Goal: Find specific page/section: Find specific page/section

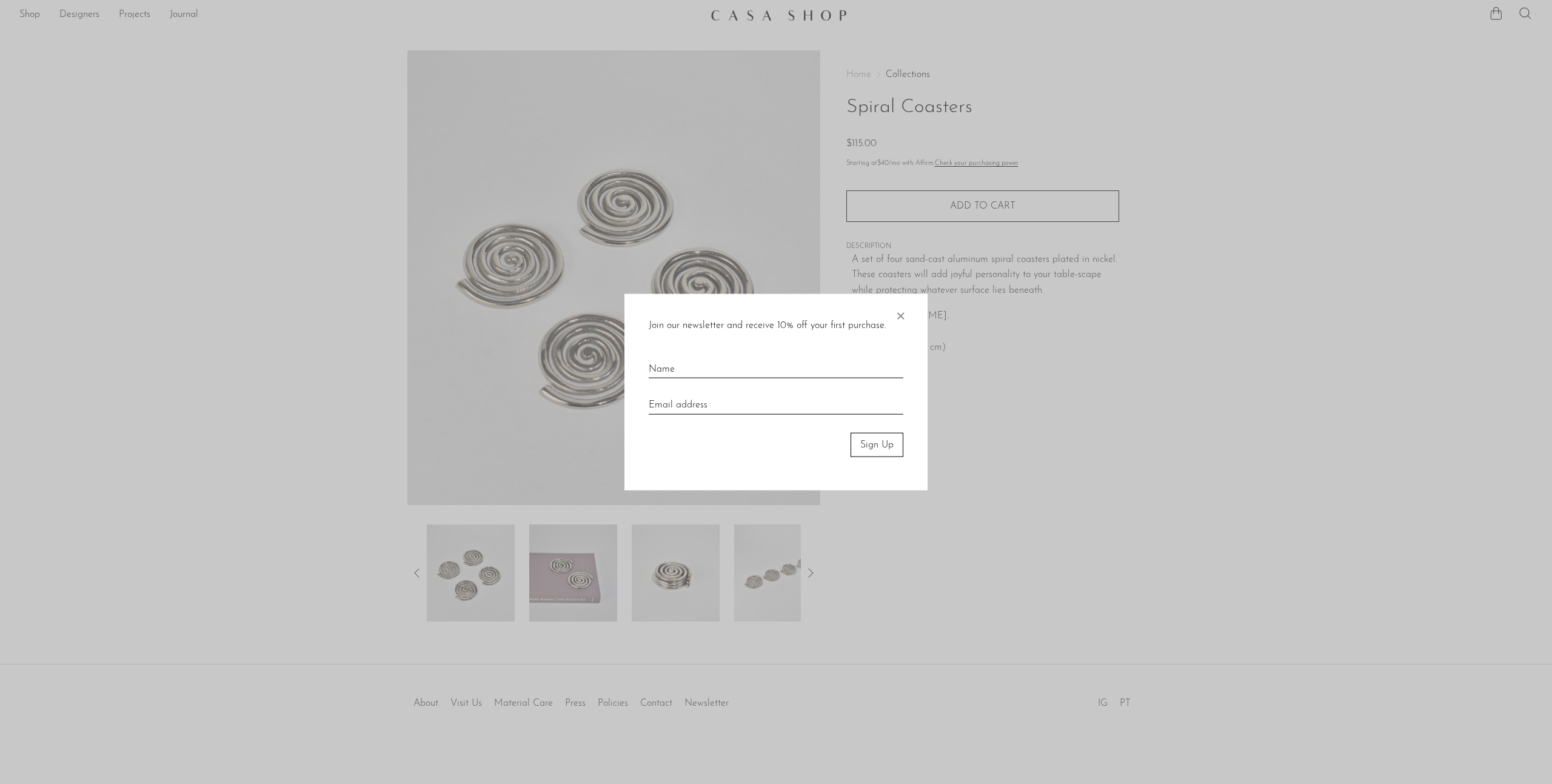
click at [903, 315] on span "×" at bounding box center [900, 312] width 12 height 39
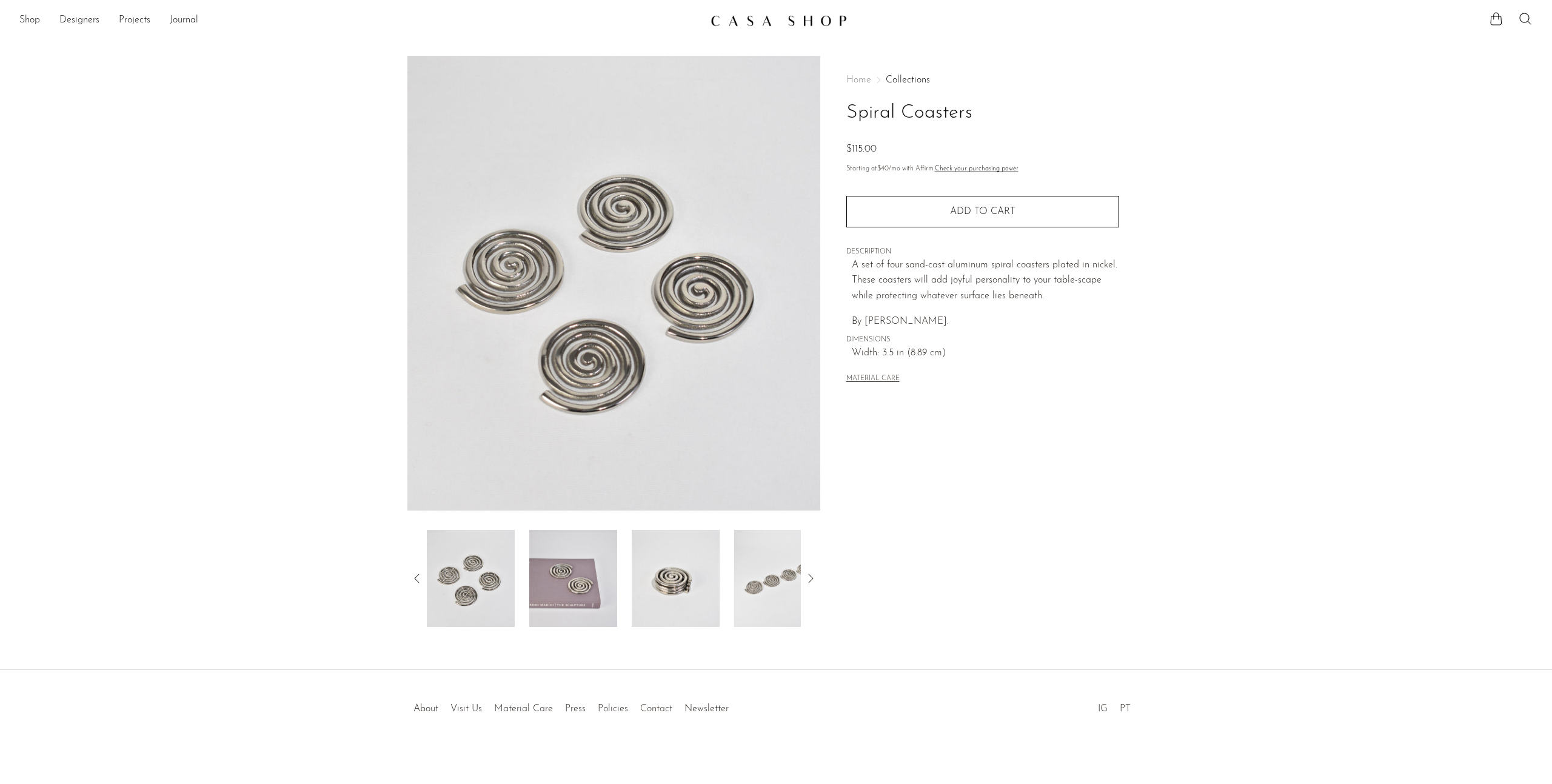
click at [648, 708] on link "Contact" at bounding box center [656, 709] width 32 height 10
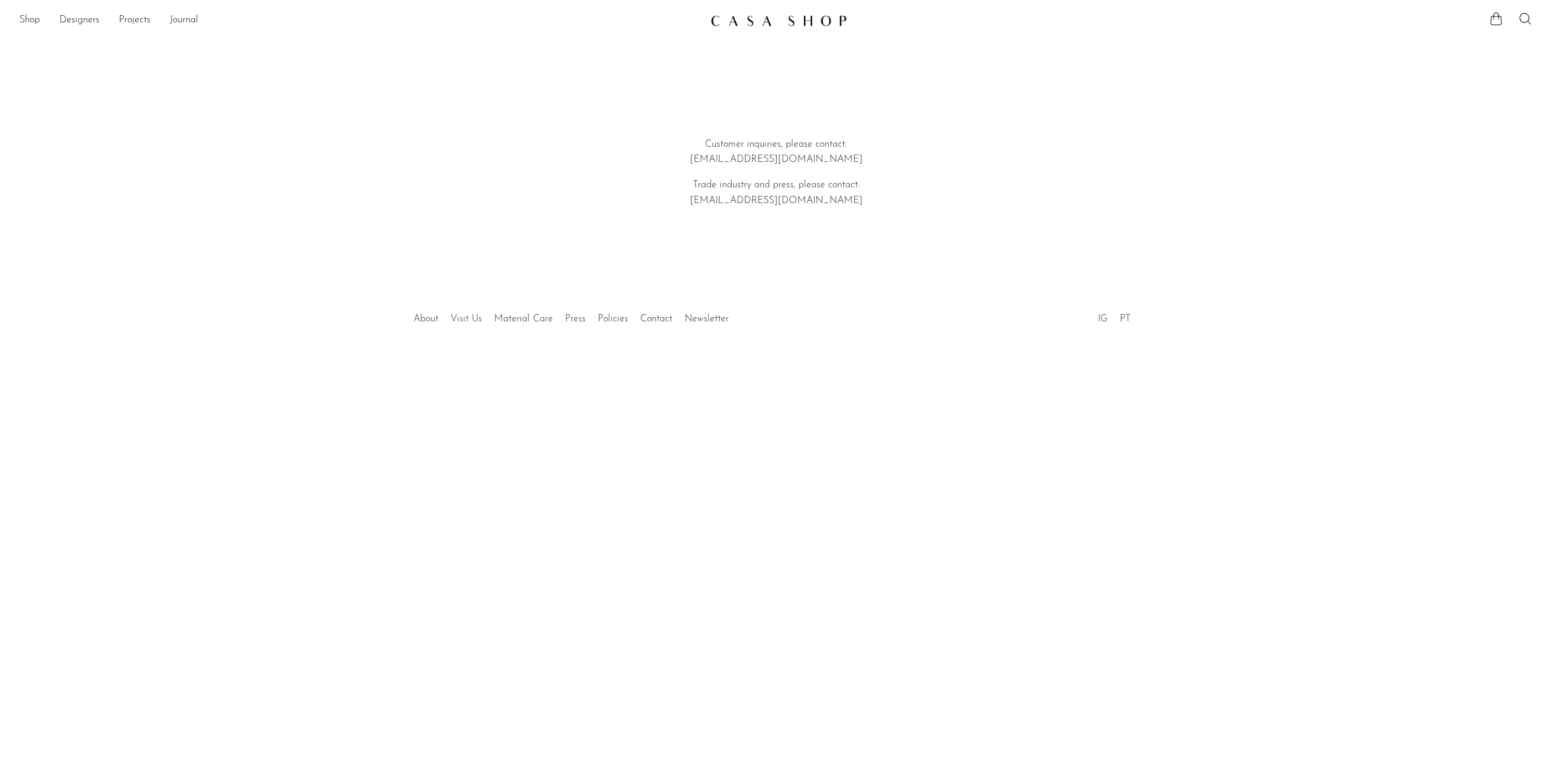
click at [462, 315] on link "Visit Us" at bounding box center [466, 319] width 31 height 10
